Goal: Transaction & Acquisition: Obtain resource

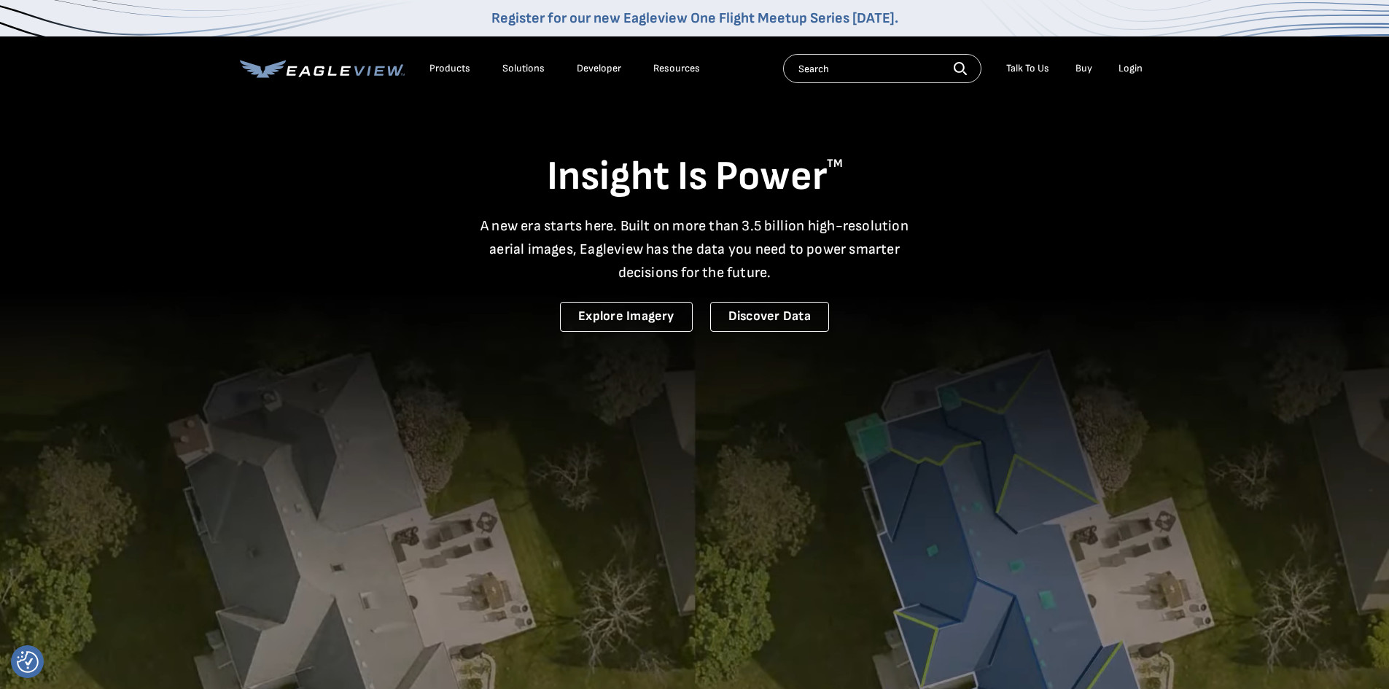
click at [1123, 62] on div "Login" at bounding box center [1131, 68] width 24 height 13
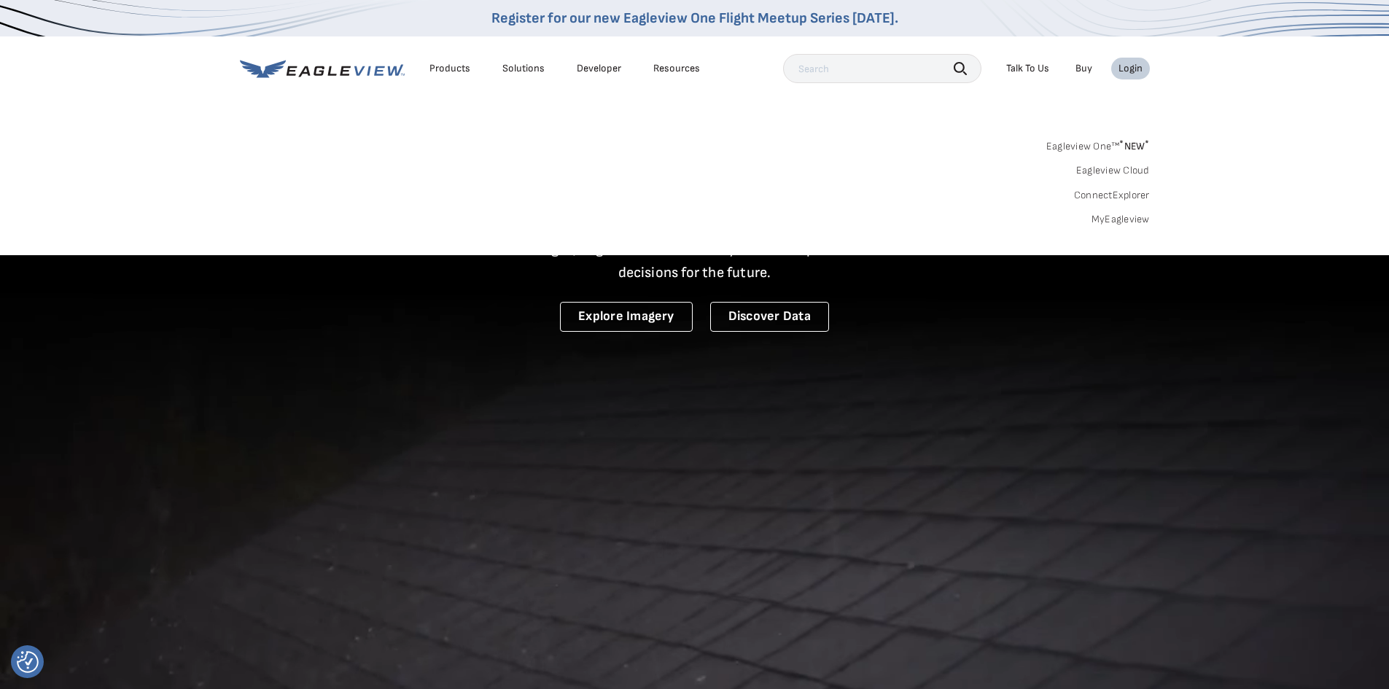
click at [1123, 214] on link "MyEagleview" at bounding box center [1121, 219] width 58 height 13
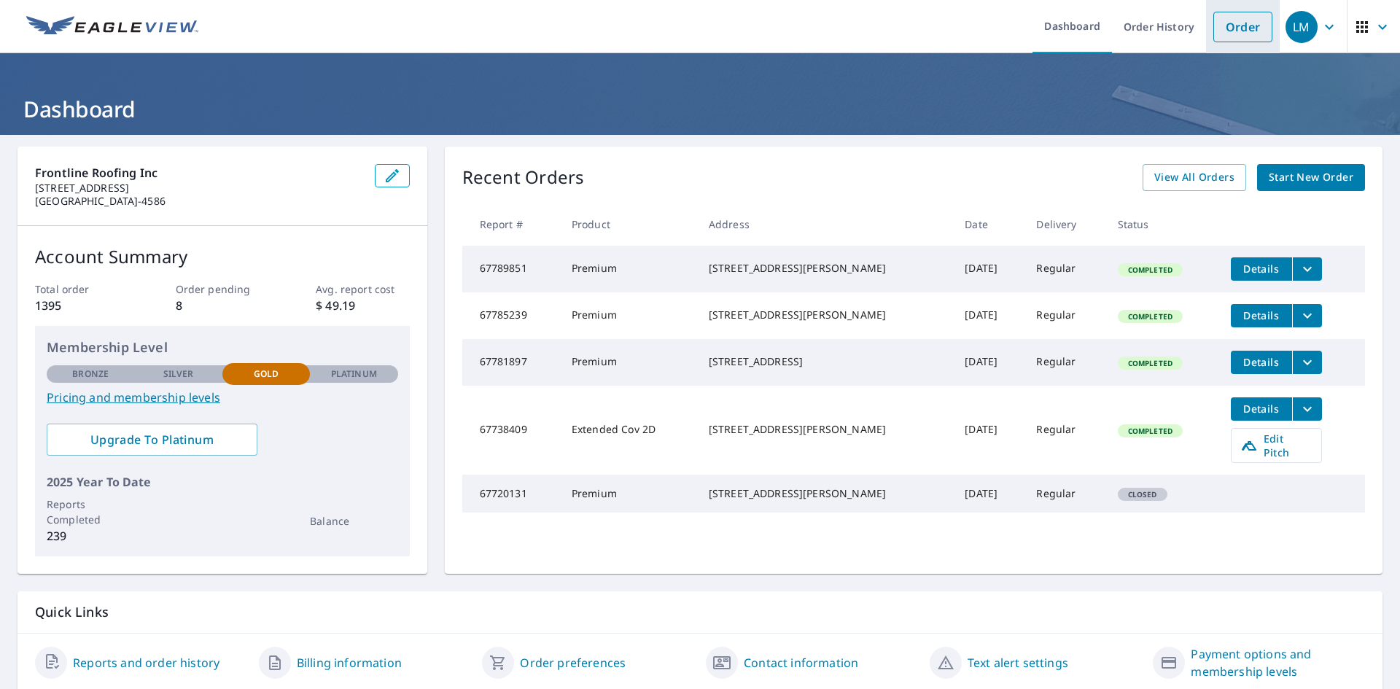
click at [1225, 25] on link "Order" at bounding box center [1243, 27] width 59 height 31
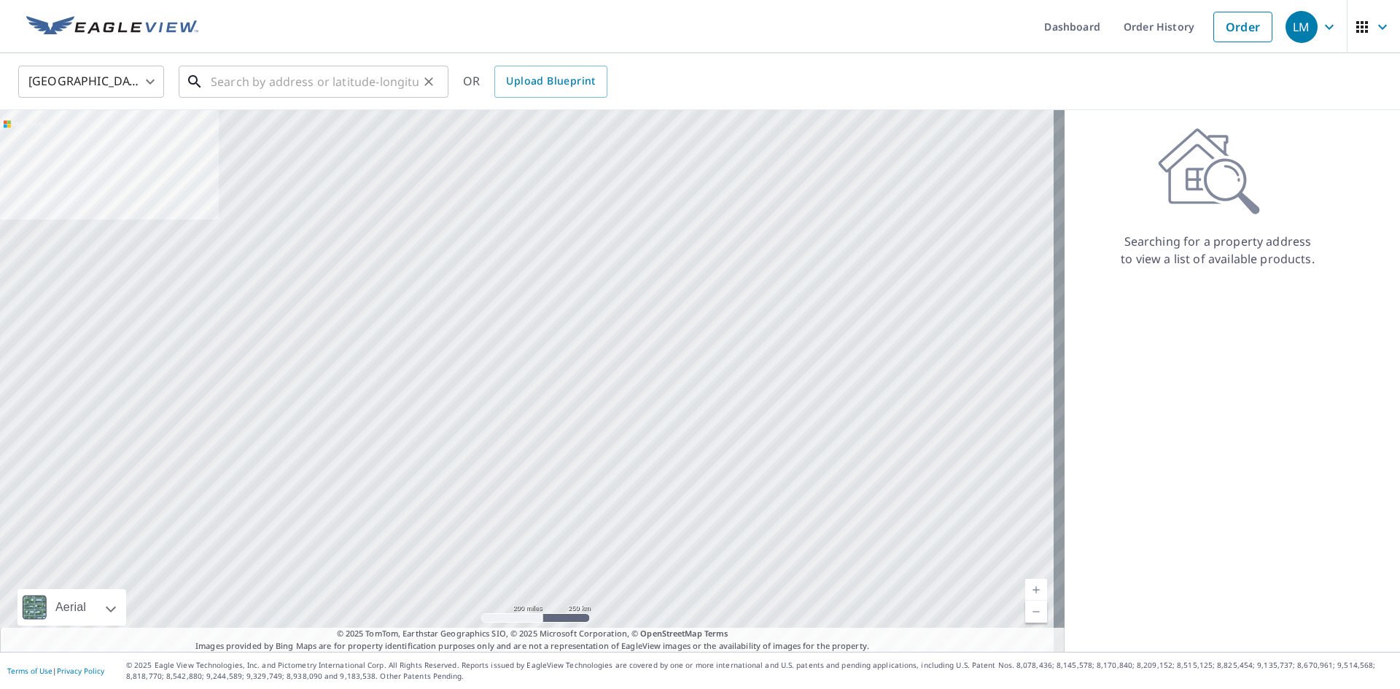
click at [345, 85] on input "text" at bounding box center [315, 81] width 208 height 41
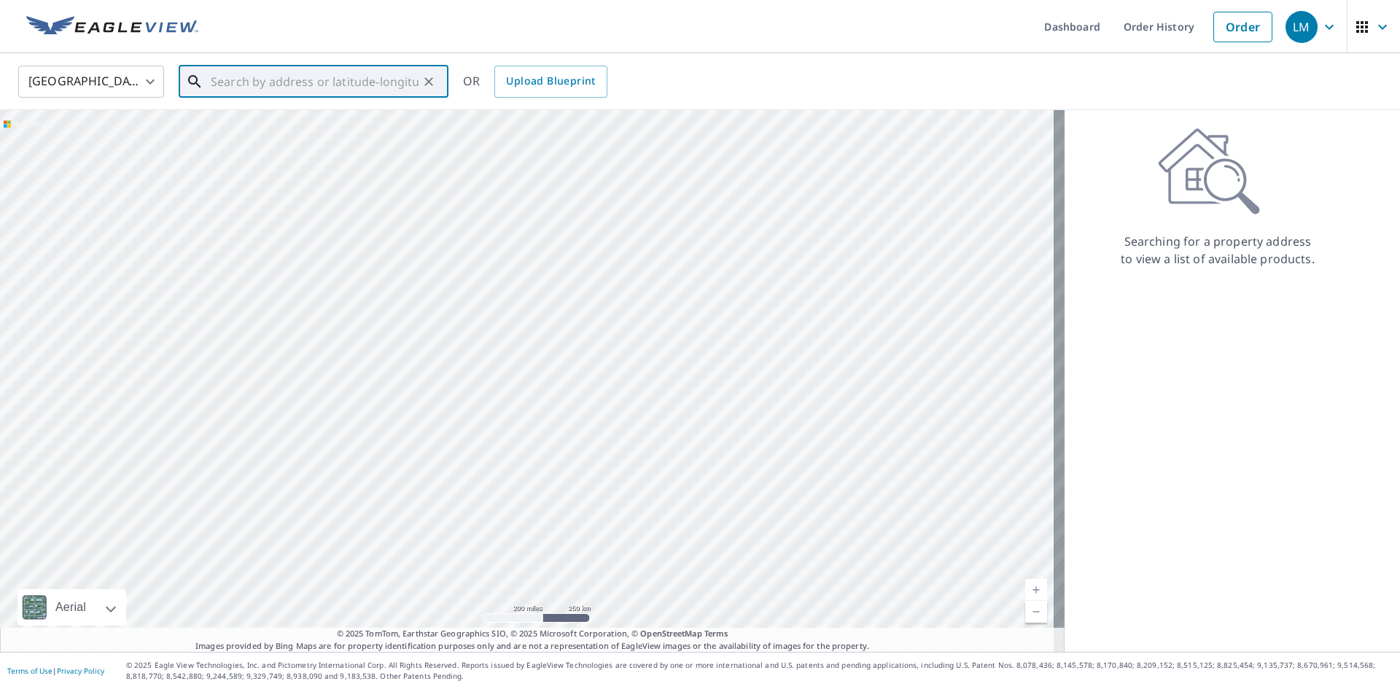
paste input "13350 Apple Blossom Ln, Apple Valley, California"
type input "13350 Apple Blossom Ln, Apple Valley, California"
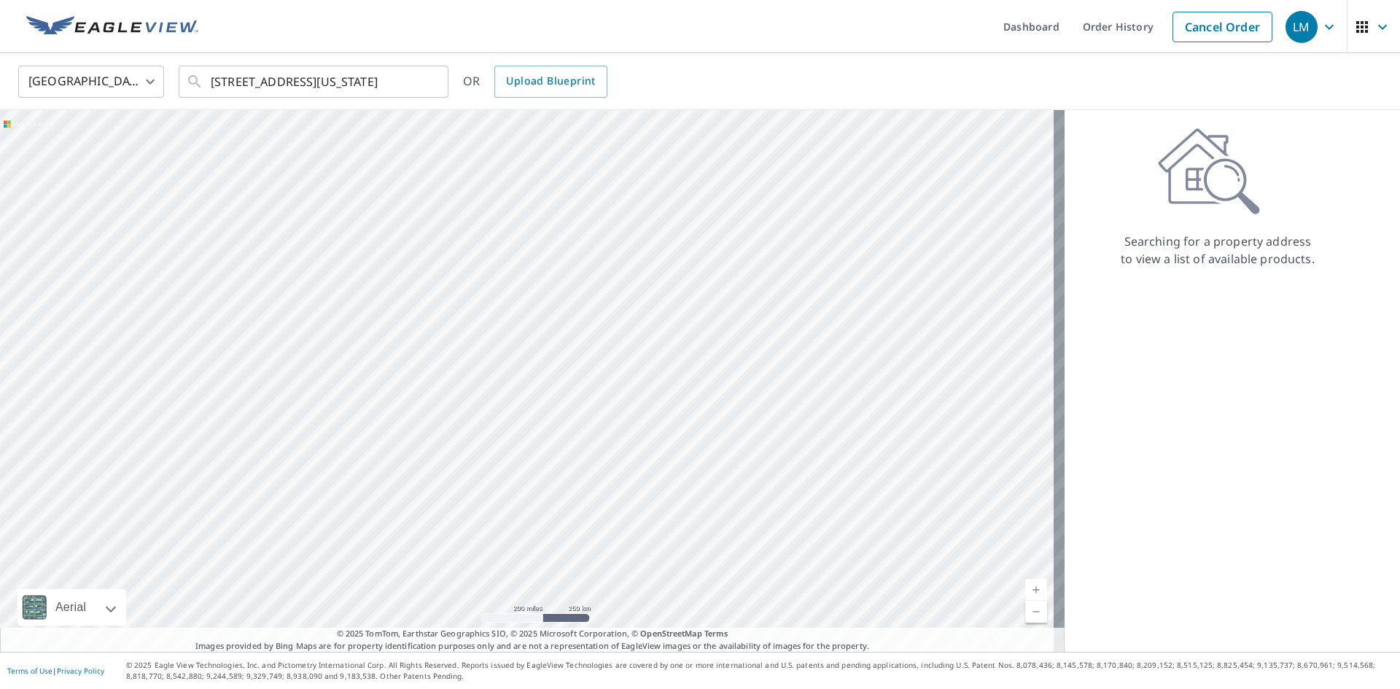
scroll to position [0, 0]
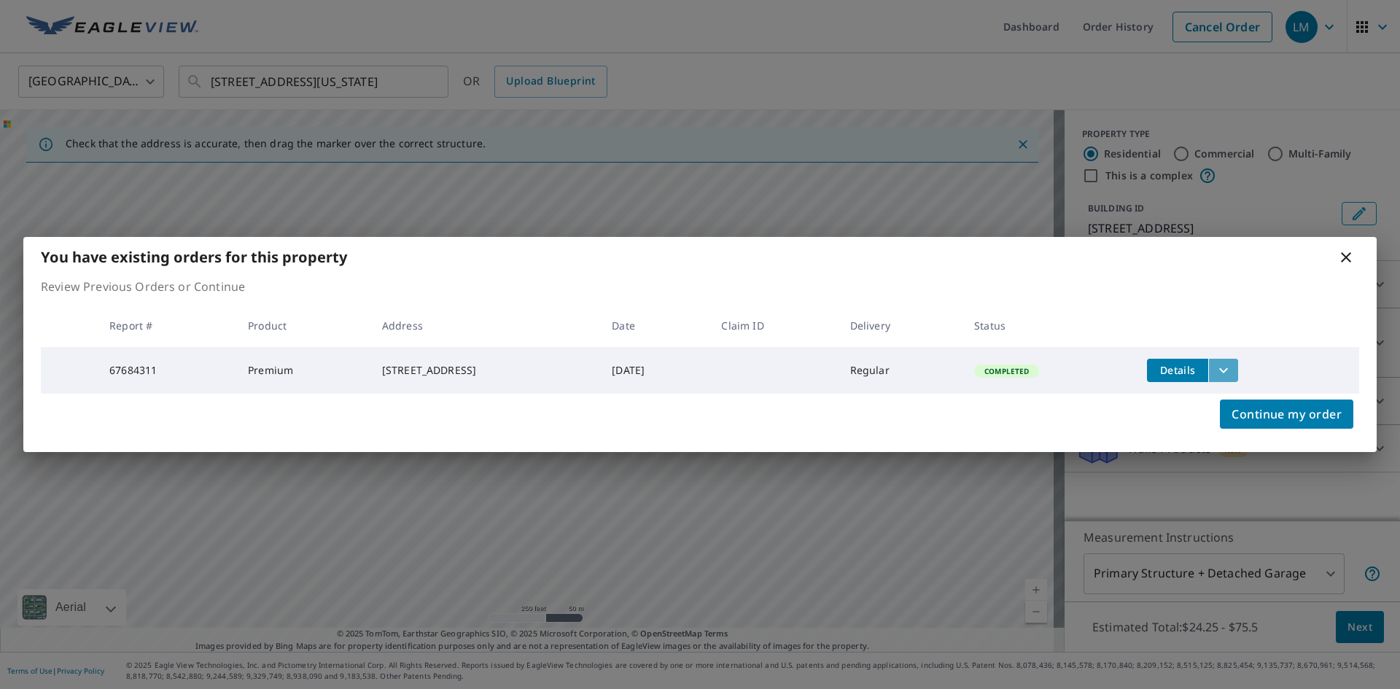
click at [1233, 371] on icon "filesDropdownBtn-67684311" at bounding box center [1224, 371] width 18 height 18
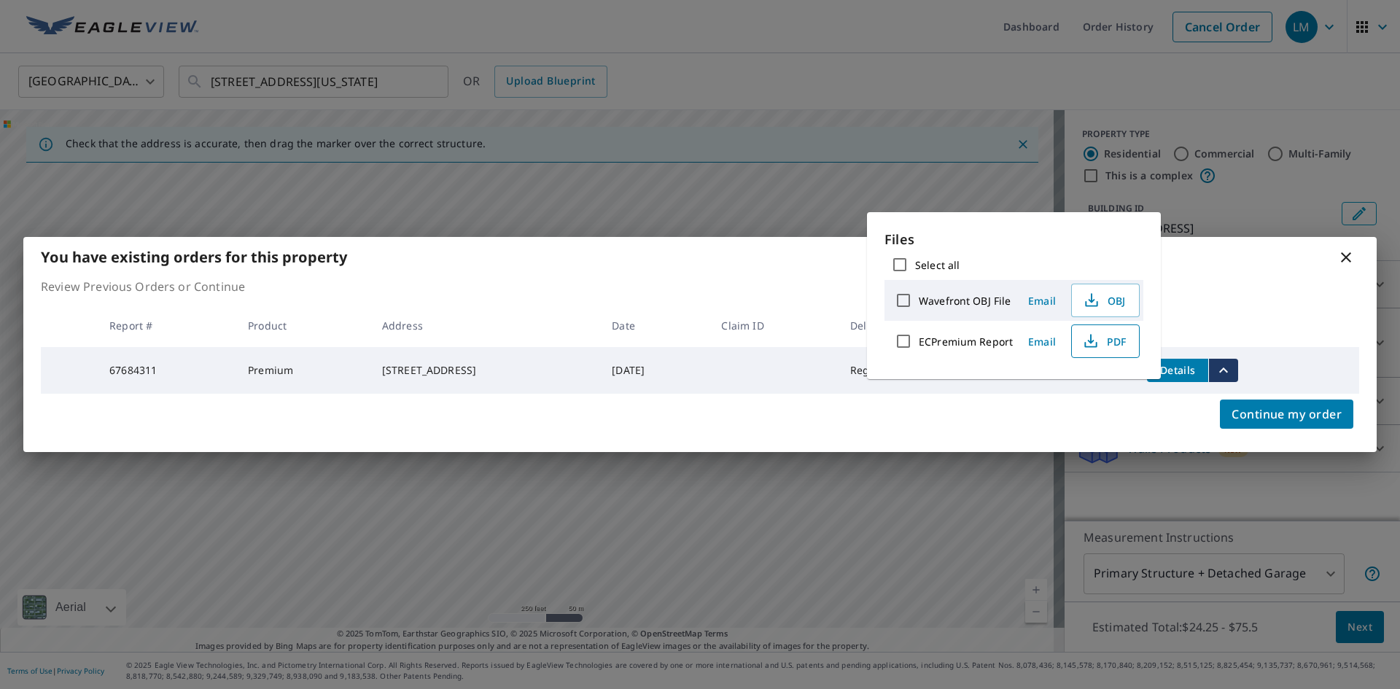
click at [1115, 345] on span "PDF" at bounding box center [1104, 342] width 47 height 18
click at [1101, 345] on span "PDF" at bounding box center [1104, 342] width 47 height 18
